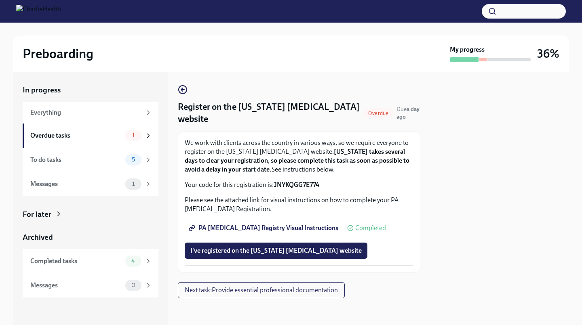
click at [301, 228] on span "PA [MEDICAL_DATA] Registry Visual Instructions" at bounding box center [264, 228] width 148 height 8
click at [147, 137] on icon at bounding box center [148, 135] width 7 height 7
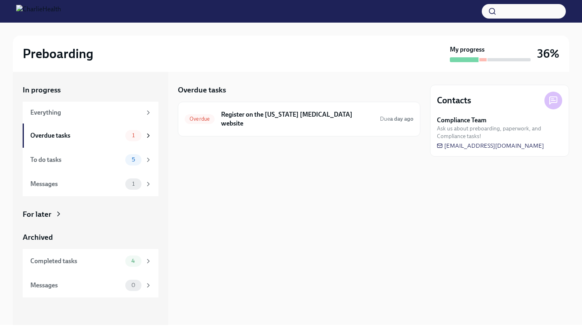
click at [147, 162] on icon at bounding box center [148, 159] width 7 height 7
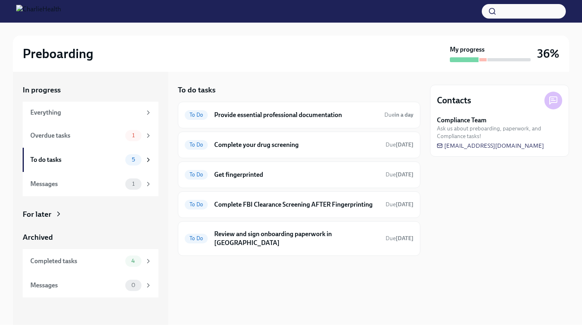
click at [291, 117] on h6 "Provide essential professional documentation" at bounding box center [296, 115] width 164 height 9
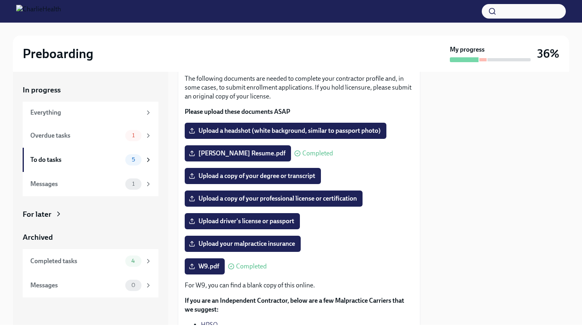
scroll to position [52, 0]
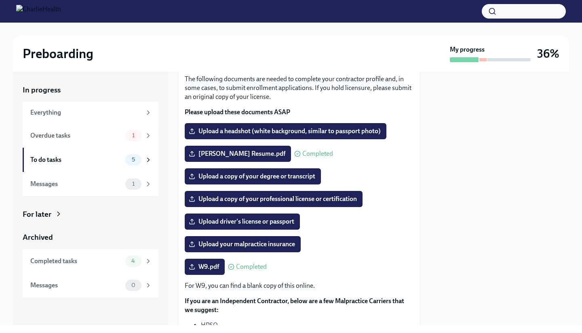
click at [251, 138] on label "Upload a headshot (white background, similar to passport photo)" at bounding box center [286, 131] width 202 height 16
click at [0, 0] on input "Upload a headshot (white background, similar to passport photo)" at bounding box center [0, 0] width 0 height 0
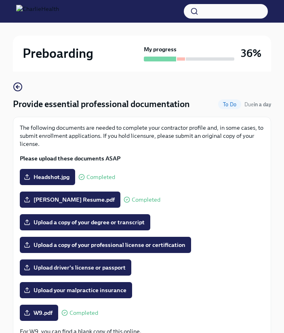
scroll to position [0, 0]
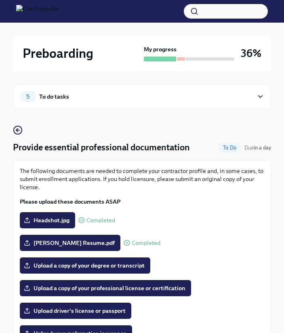
click at [33, 96] on span "5" at bounding box center [27, 97] width 13 height 6
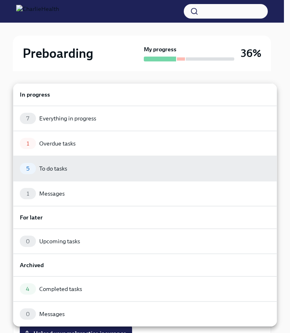
click at [74, 139] on div "Overdue tasks" at bounding box center [57, 143] width 36 height 8
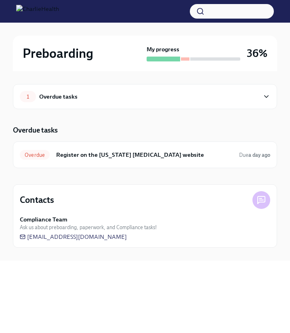
click at [118, 154] on h6 "Register on the [US_STATE] [MEDICAL_DATA] website" at bounding box center [144, 154] width 177 height 9
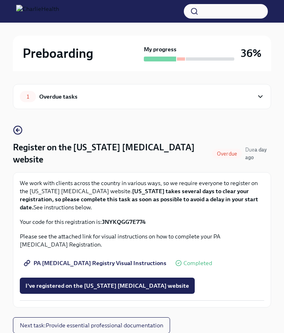
scroll to position [5, 0]
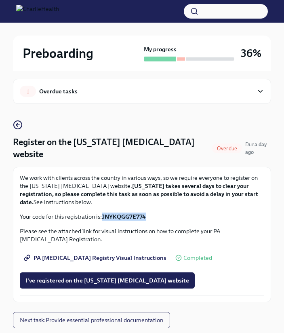
drag, startPoint x: 154, startPoint y: 216, endPoint x: 104, endPoint y: 215, distance: 50.5
click at [104, 215] on p "Your code for this registration is: JNYKQGG7E774" at bounding box center [142, 217] width 245 height 8
copy strong "JNYKQGG7E774"
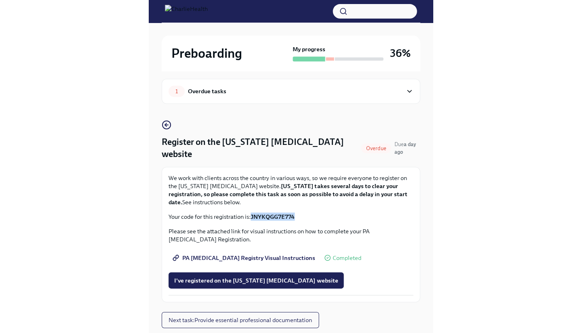
scroll to position [0, 0]
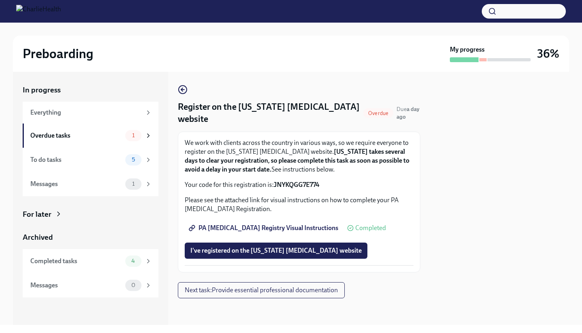
click at [234, 247] on span "I've registered on the [US_STATE] [MEDICAL_DATA] website" at bounding box center [275, 251] width 171 height 8
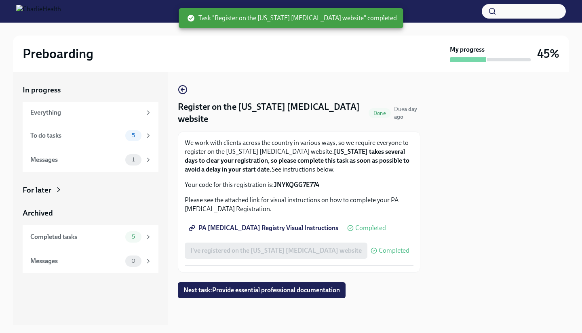
click at [138, 138] on span "5" at bounding box center [133, 136] width 13 height 6
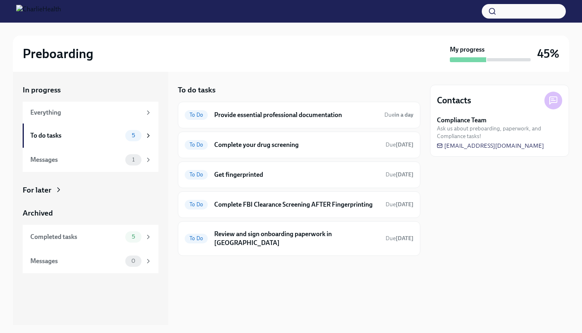
click at [275, 117] on h6 "Provide essential professional documentation" at bounding box center [296, 115] width 164 height 9
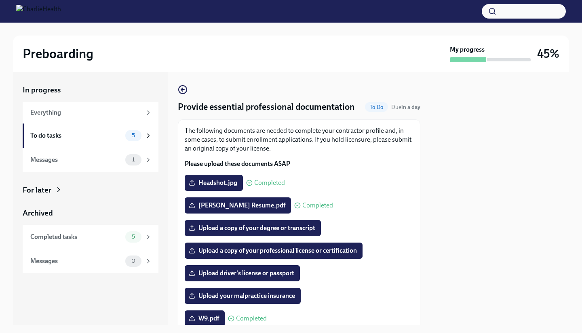
click at [151, 139] on icon at bounding box center [148, 135] width 7 height 7
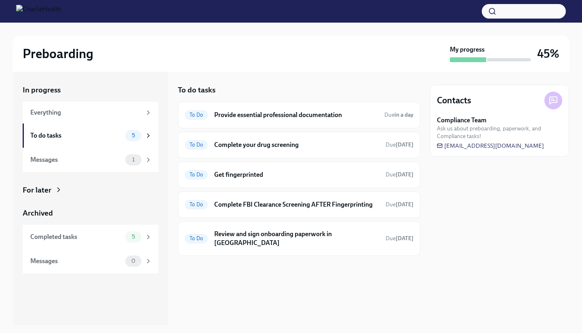
click at [263, 149] on h6 "Complete your drug screening" at bounding box center [296, 145] width 165 height 9
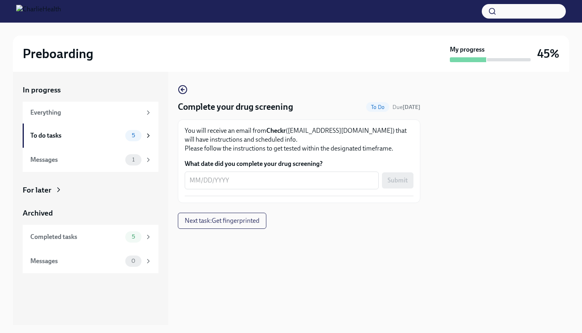
click at [183, 89] on icon "button" at bounding box center [183, 90] width 10 height 10
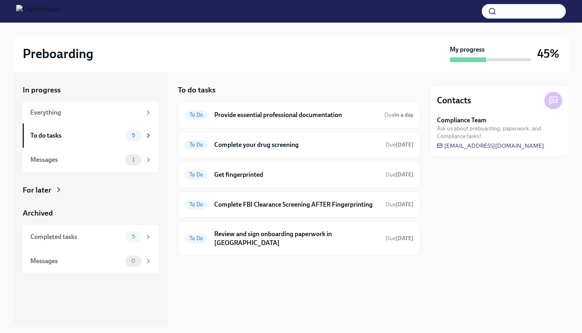
click at [230, 172] on h6 "Get fingerprinted" at bounding box center [296, 175] width 165 height 9
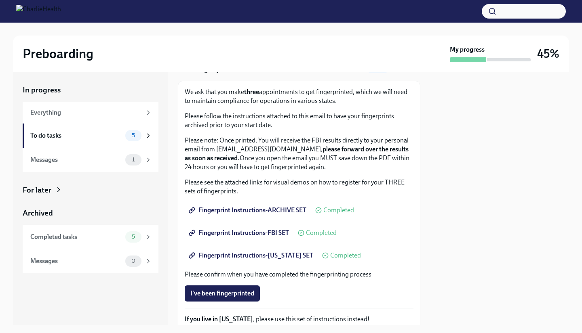
scroll to position [38, 0]
drag, startPoint x: 242, startPoint y: 158, endPoint x: 270, endPoint y: 162, distance: 27.4
click at [270, 162] on strong "please forward over the results as soon as received." at bounding box center [297, 154] width 224 height 17
click at [310, 162] on p "Please note: Once printed, You will receive the FBI results directly to your pe…" at bounding box center [299, 155] width 229 height 36
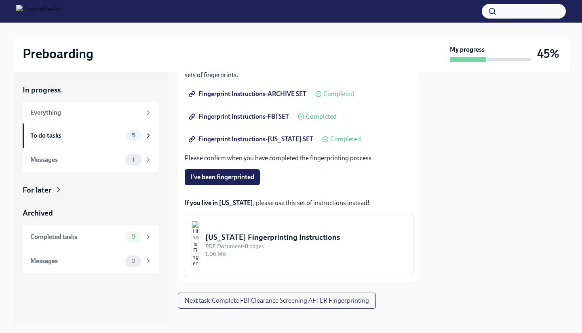
scroll to position [0, 0]
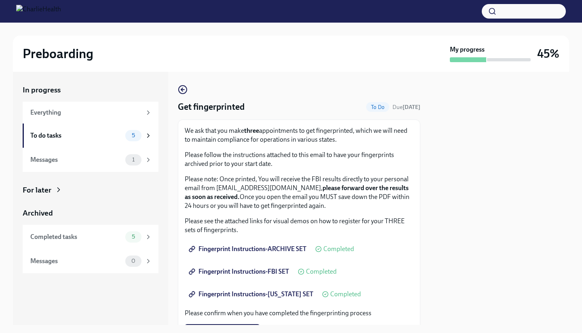
click at [97, 165] on div "Messages 1" at bounding box center [91, 159] width 122 height 11
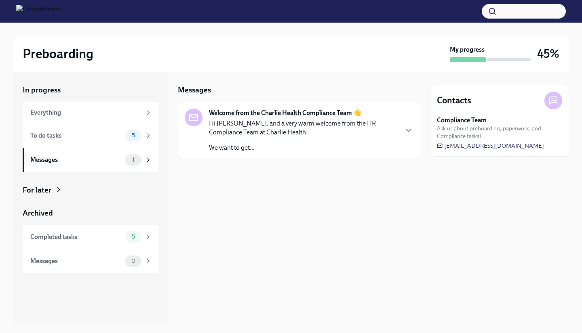
click at [266, 148] on p "We want to get..." at bounding box center [303, 147] width 188 height 9
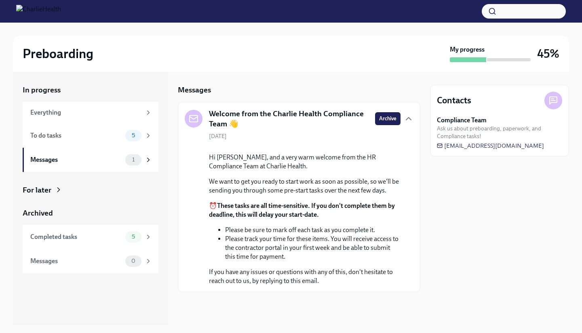
scroll to position [55, 0]
click at [300, 284] on p "If you have any issues or questions with any of this, don't hesitate to reach o…" at bounding box center [305, 277] width 192 height 18
click at [304, 111] on h5 "Welcome from the Charlie Health Compliance Team 👋" at bounding box center [289, 119] width 160 height 21
click at [85, 263] on div "Messages" at bounding box center [76, 261] width 92 height 9
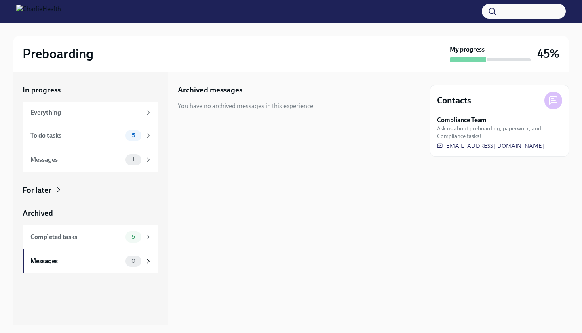
click at [97, 133] on div "To do tasks" at bounding box center [76, 135] width 92 height 9
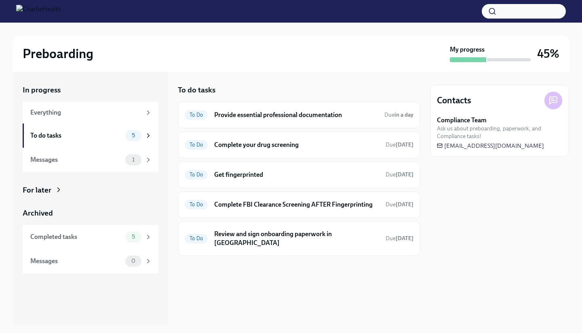
click at [266, 172] on h6 "Get fingerprinted" at bounding box center [296, 175] width 165 height 9
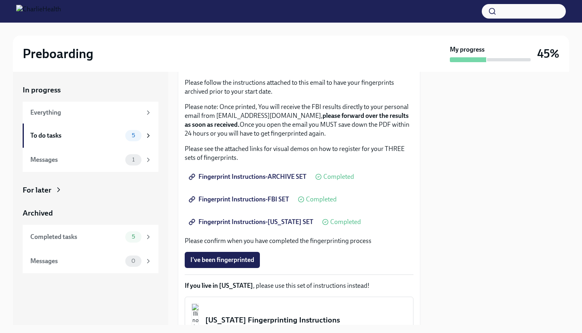
scroll to position [165, 0]
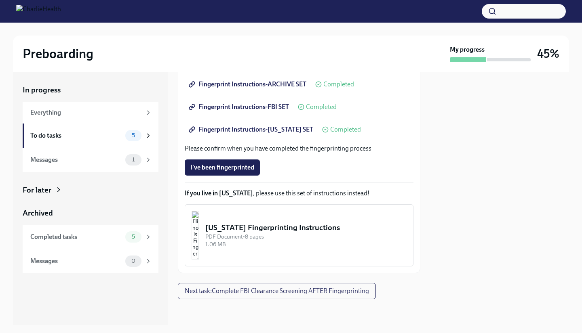
click at [225, 169] on span "I've been fingerprinted" at bounding box center [222, 168] width 64 height 8
click at [298, 290] on span "Next task : Complete FBI Clearance Screening AFTER Fingerprinting" at bounding box center [277, 291] width 184 height 8
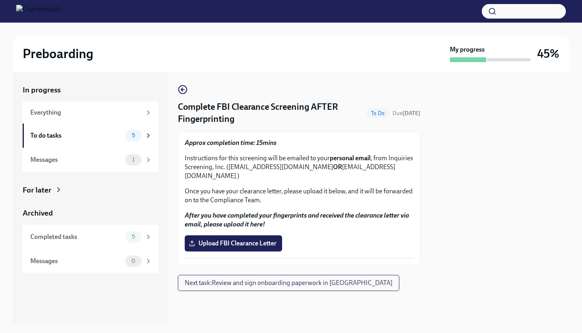
click at [138, 129] on div "To do tasks 5" at bounding box center [91, 136] width 136 height 24
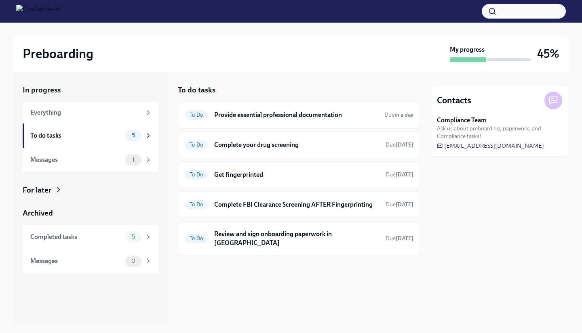
click at [281, 121] on div "To Do Provide essential professional documentation Due in a day" at bounding box center [299, 115] width 229 height 13
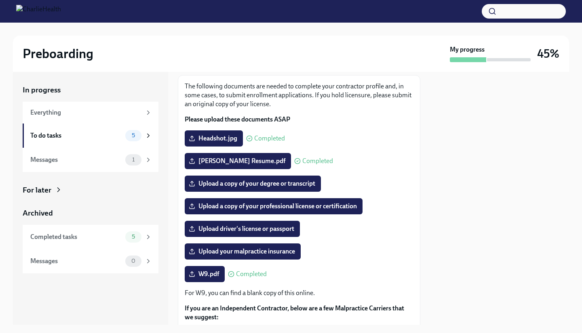
scroll to position [167, 0]
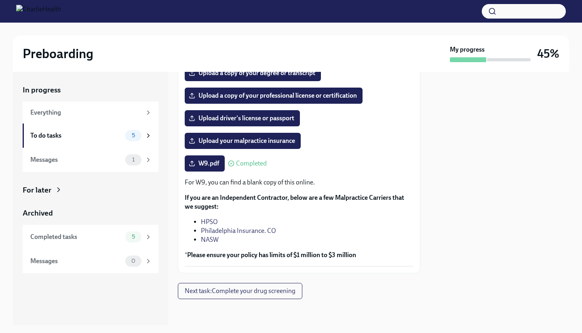
click at [582, 133] on div "Preboarding My progress 45% In progress Everything To do tasks 5 Messages 1 For…" at bounding box center [291, 174] width 582 height 303
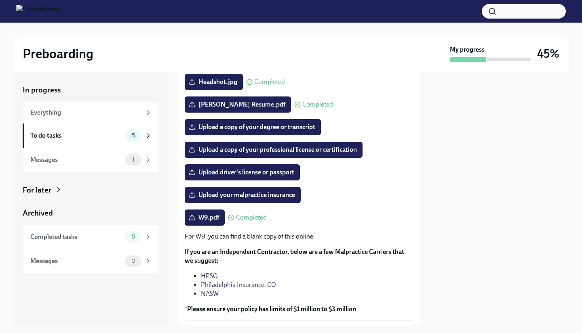
scroll to position [99, 0]
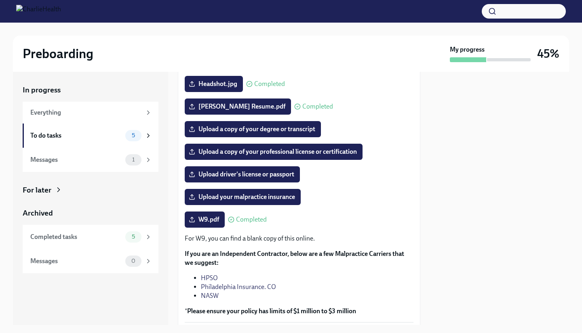
click at [280, 133] on span "Upload a copy of your degree or transcript" at bounding box center [252, 129] width 125 height 8
click at [0, 0] on input "Upload a copy of your degree or transcript" at bounding box center [0, 0] width 0 height 0
click at [281, 133] on span "Upload a copy of your degree or transcript" at bounding box center [252, 129] width 125 height 8
click at [0, 0] on input "Upload a copy of your degree or transcript" at bounding box center [0, 0] width 0 height 0
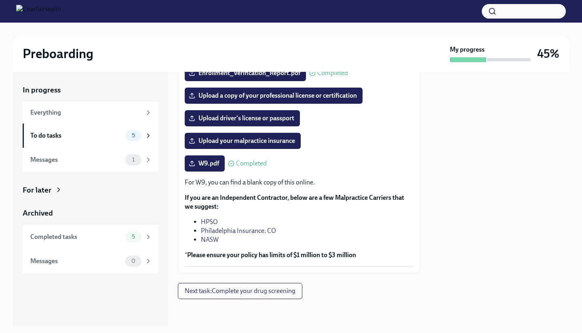
scroll to position [160, 0]
drag, startPoint x: 305, startPoint y: 90, endPoint x: 340, endPoint y: 108, distance: 39.6
click at [340, 108] on div "The following documents are needed to complete your contractor profile and, in …" at bounding box center [299, 118] width 229 height 295
click at [342, 145] on div "Upload your malpractice insurance" at bounding box center [299, 141] width 229 height 16
click at [255, 145] on span "Upload your malpractice insurance" at bounding box center [242, 141] width 105 height 8
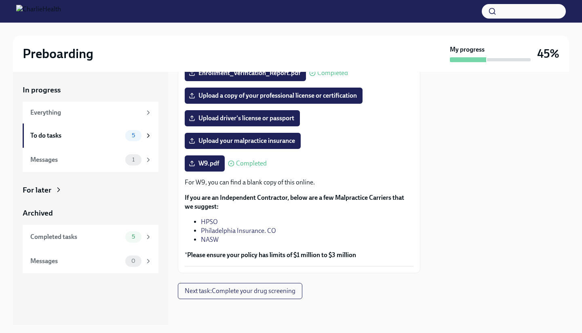
click at [0, 0] on input "Upload your malpractice insurance" at bounding box center [0, 0] width 0 height 0
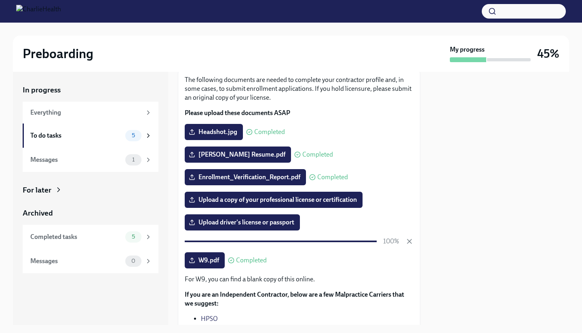
scroll to position [49, 0]
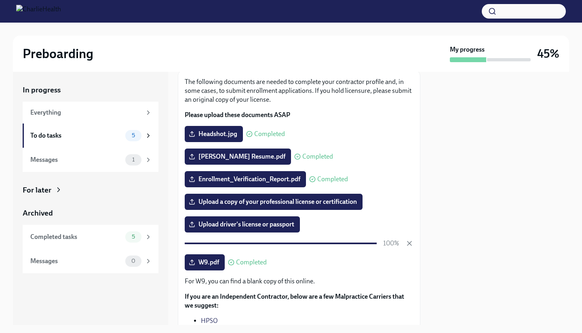
click at [144, 139] on div "5" at bounding box center [138, 135] width 27 height 11
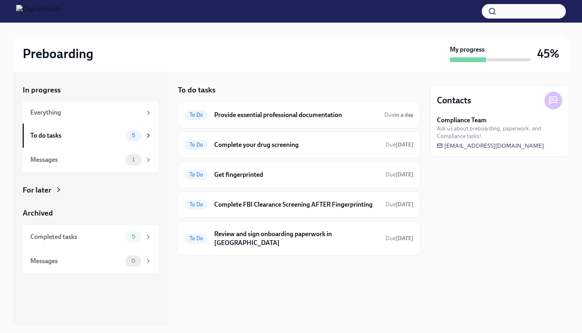
click at [252, 172] on h6 "Get fingerprinted" at bounding box center [296, 175] width 165 height 9
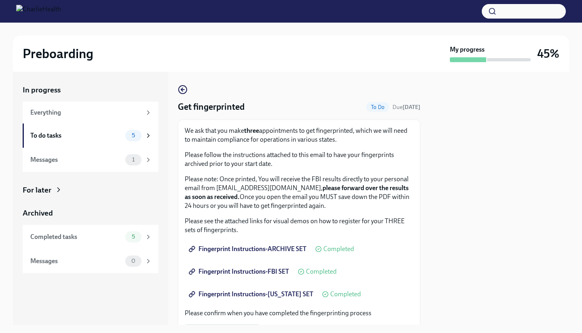
click at [183, 93] on icon "button" at bounding box center [183, 90] width 10 height 10
